Goal: Navigation & Orientation: Find specific page/section

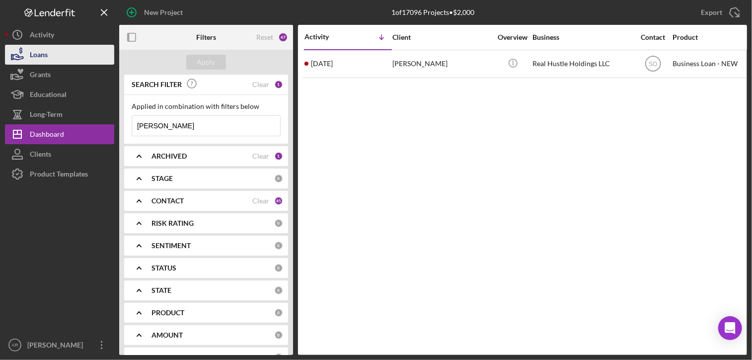
click at [36, 55] on div "Loans" at bounding box center [39, 56] width 18 height 22
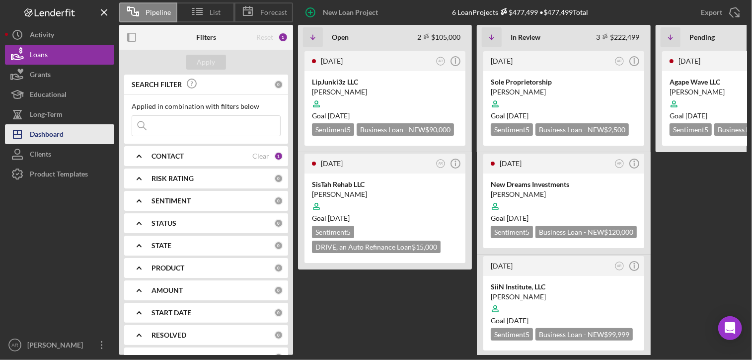
click at [46, 132] on div "Dashboard" at bounding box center [47, 135] width 34 height 22
